Goal: Information Seeking & Learning: Learn about a topic

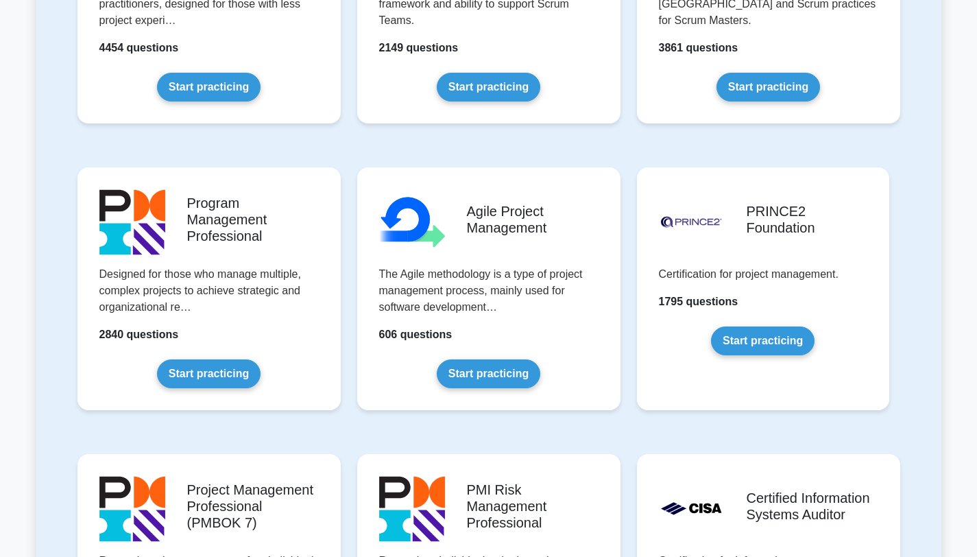
scroll to position [721, 0]
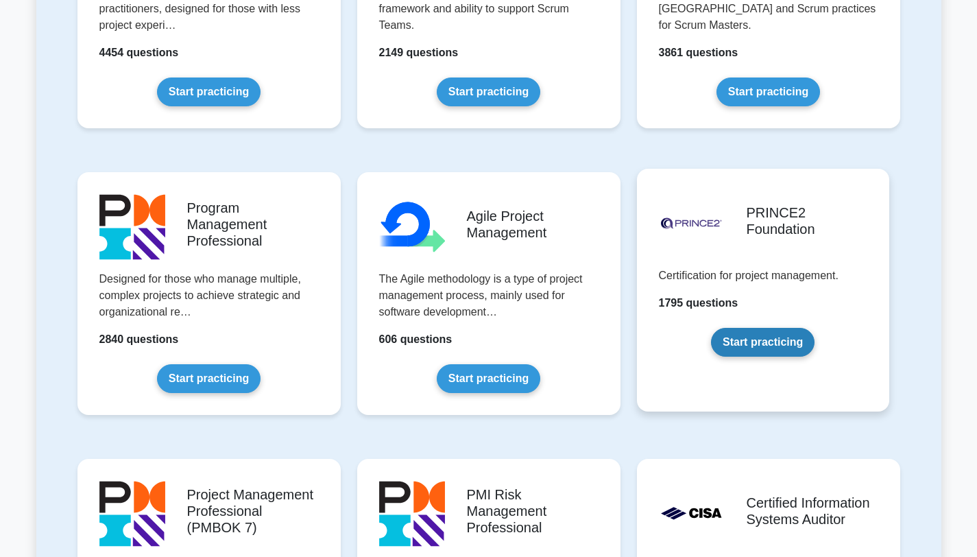
click at [741, 337] on link "Start practicing" at bounding box center [763, 342] width 104 height 29
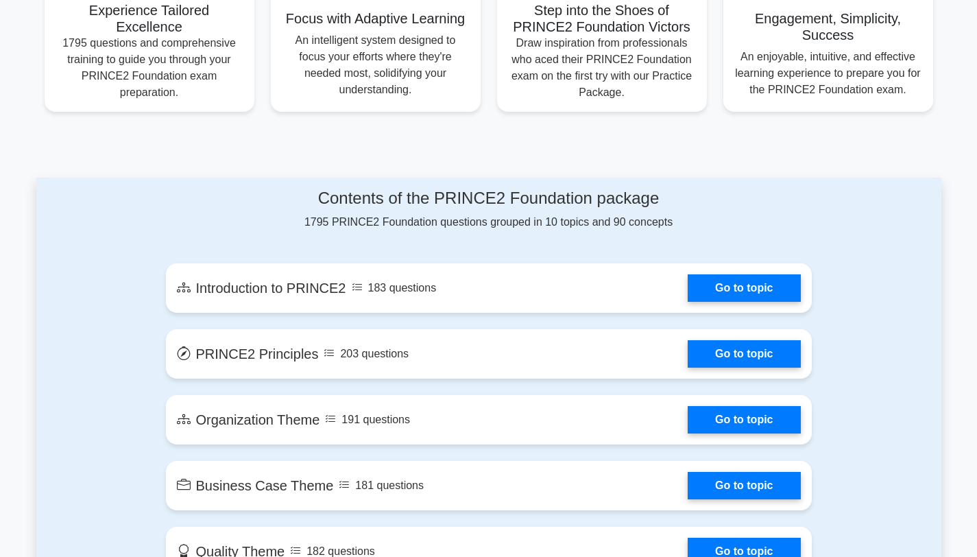
scroll to position [573, 0]
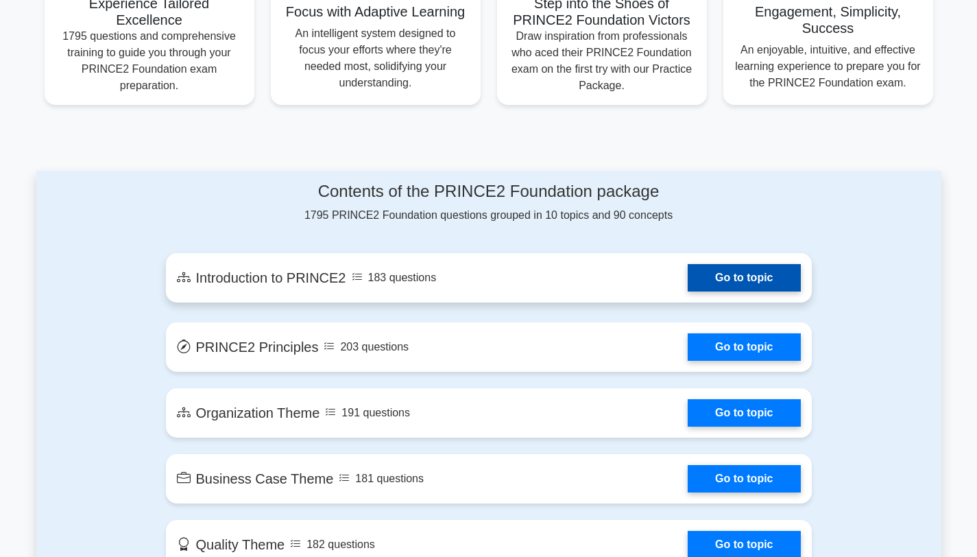
click at [713, 284] on link "Go to topic" at bounding box center [744, 277] width 112 height 27
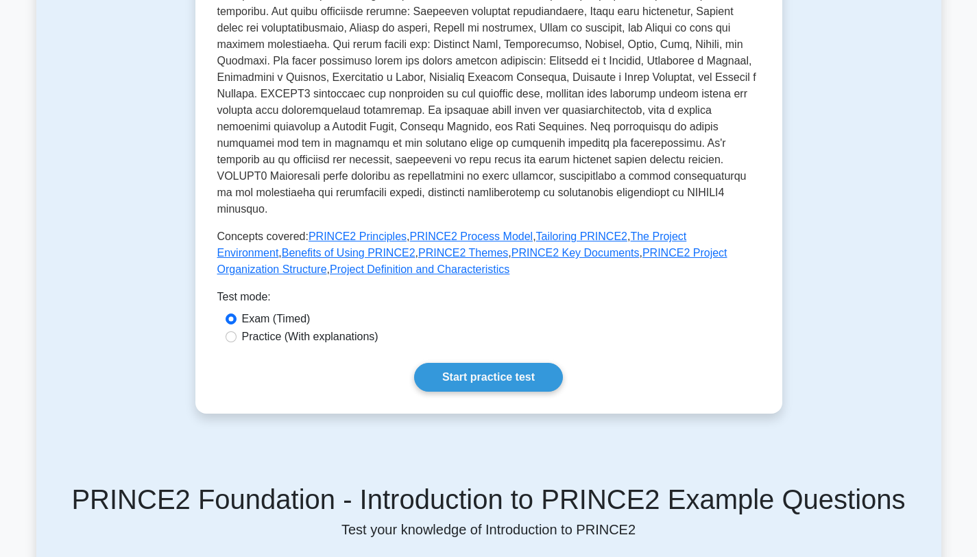
scroll to position [411, 0]
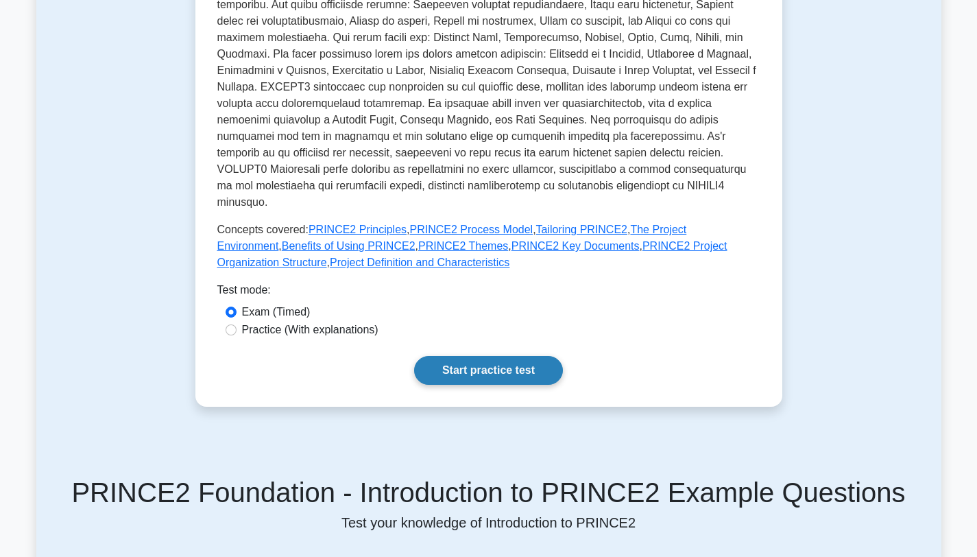
click at [500, 356] on link "Start practice test" at bounding box center [488, 370] width 149 height 29
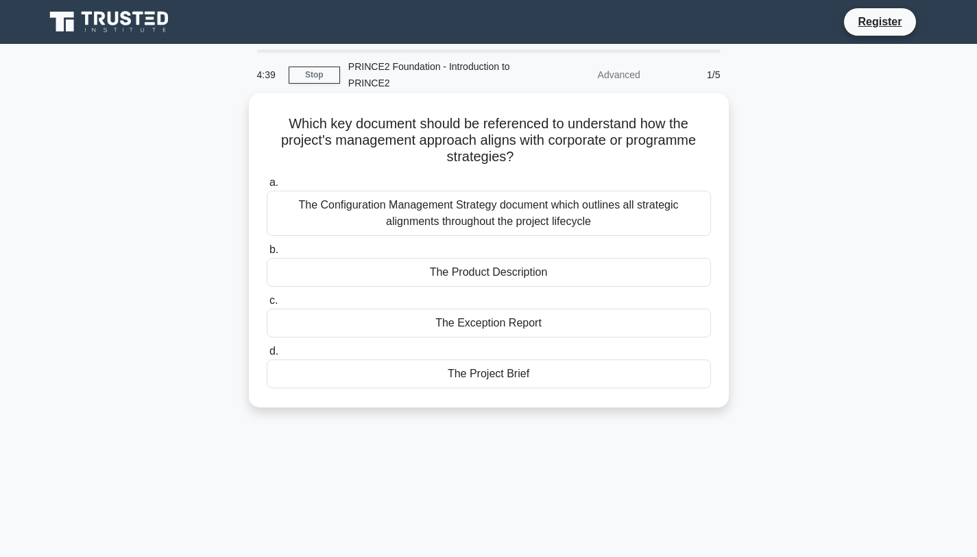
click at [503, 276] on div "The Product Description" at bounding box center [489, 272] width 444 height 29
click at [267, 254] on input "b. The Product Description" at bounding box center [267, 250] width 0 height 9
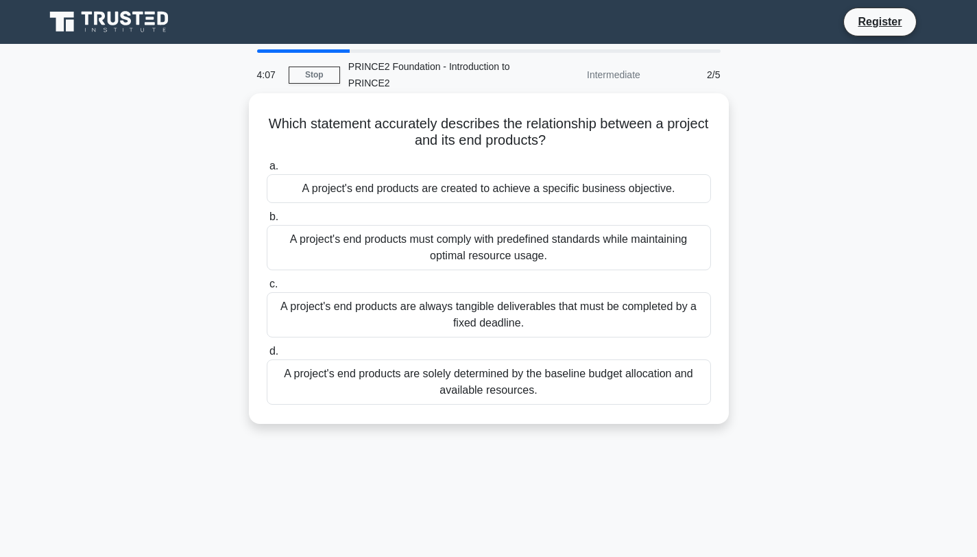
click at [463, 196] on div "A project's end products are created to achieve a specific business objective." at bounding box center [489, 188] width 444 height 29
click at [267, 171] on input "a. A project's end products are created to achieve a specific business objectiv…" at bounding box center [267, 166] width 0 height 9
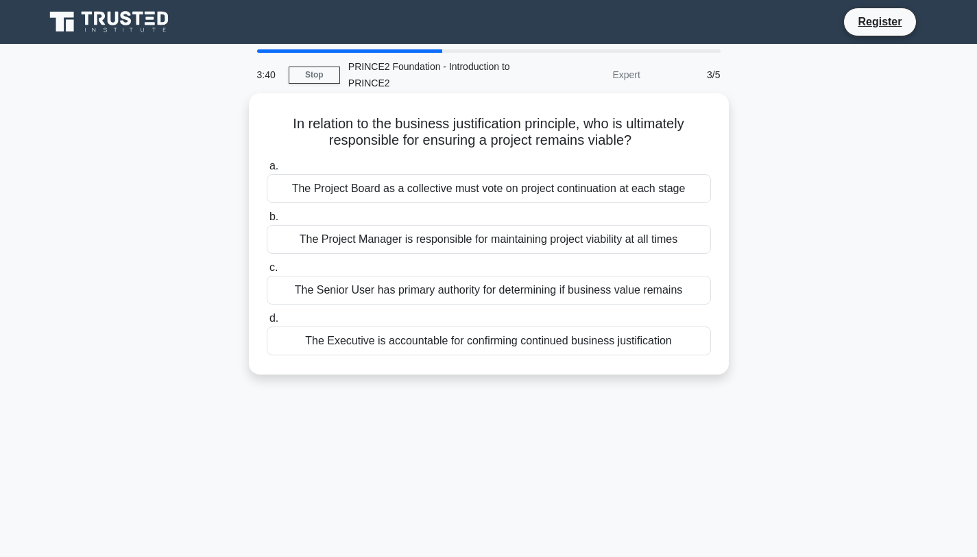
click at [393, 342] on div "The Executive is accountable for confirming continued business justification" at bounding box center [489, 340] width 444 height 29
click at [267, 323] on input "d. The Executive is accountable for confirming continued business justification" at bounding box center [267, 318] width 0 height 9
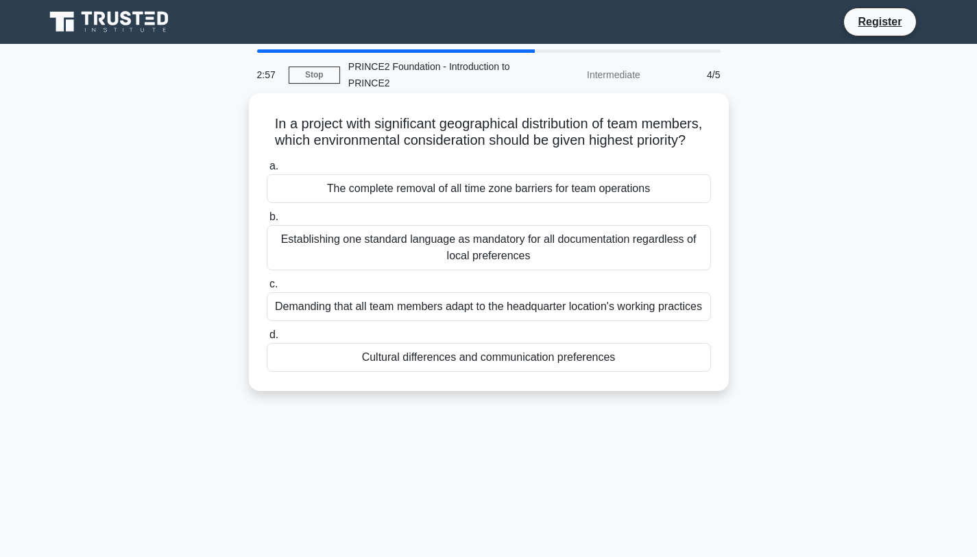
click at [535, 187] on div "The complete removal of all time zone barriers for team operations" at bounding box center [489, 188] width 444 height 29
click at [267, 171] on input "a. The complete removal of all time zone barriers for team operations" at bounding box center [267, 166] width 0 height 9
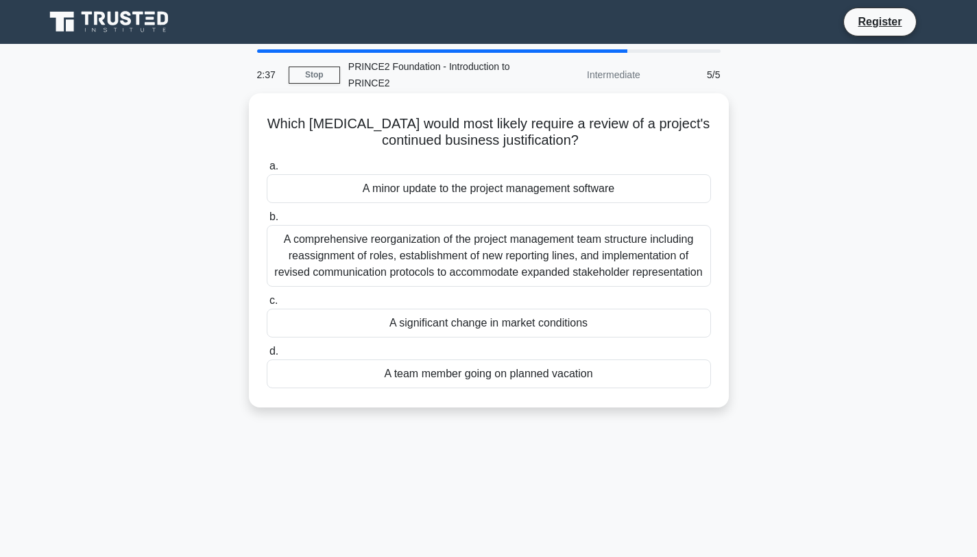
click at [478, 249] on div "A comprehensive reorganization of the project management team structure includi…" at bounding box center [489, 256] width 444 height 62
click at [267, 222] on input "b. A comprehensive reorganization of the project management team structure incl…" at bounding box center [267, 217] width 0 height 9
